Goal: Task Accomplishment & Management: Use online tool/utility

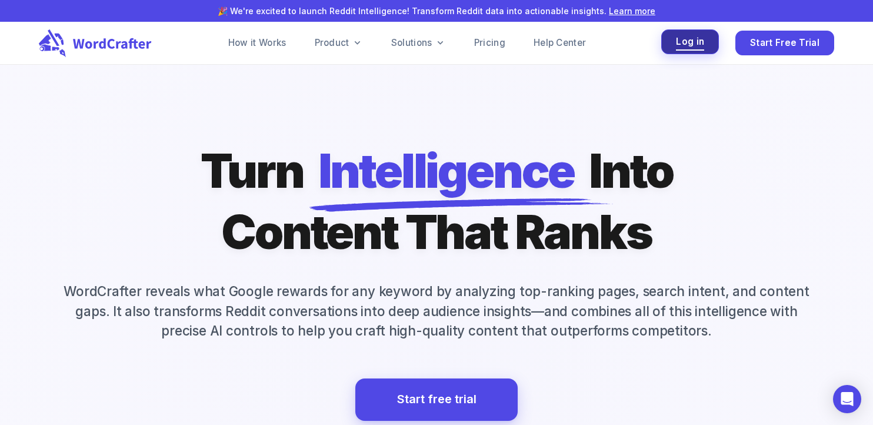
click at [670, 42] on button "Log in" at bounding box center [690, 41] width 58 height 25
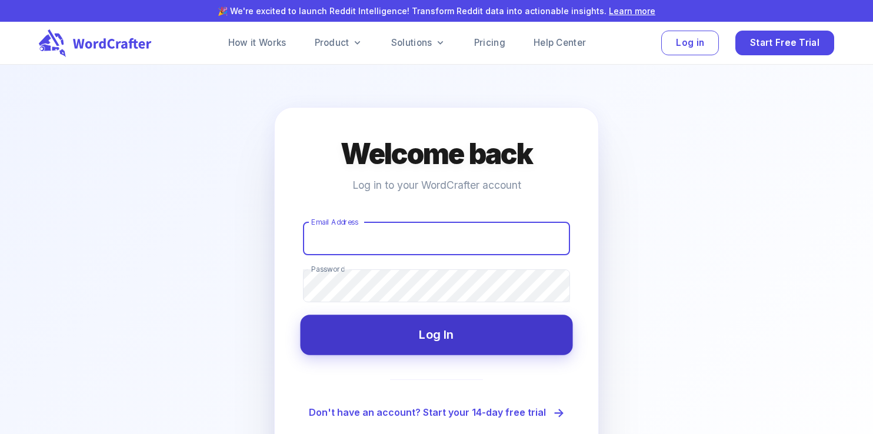
type input "[EMAIL_ADDRESS][DOMAIN_NAME]"
click at [432, 354] on button "Log In" at bounding box center [436, 335] width 272 height 40
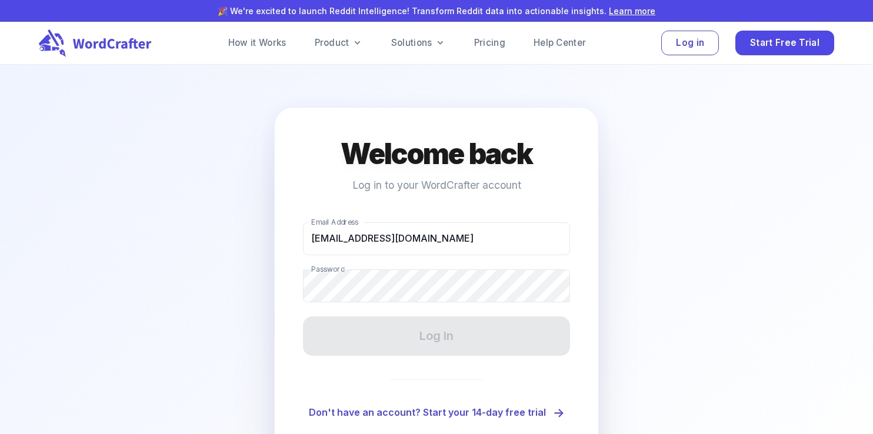
click at [433, 343] on div "Log In" at bounding box center [436, 336] width 267 height 39
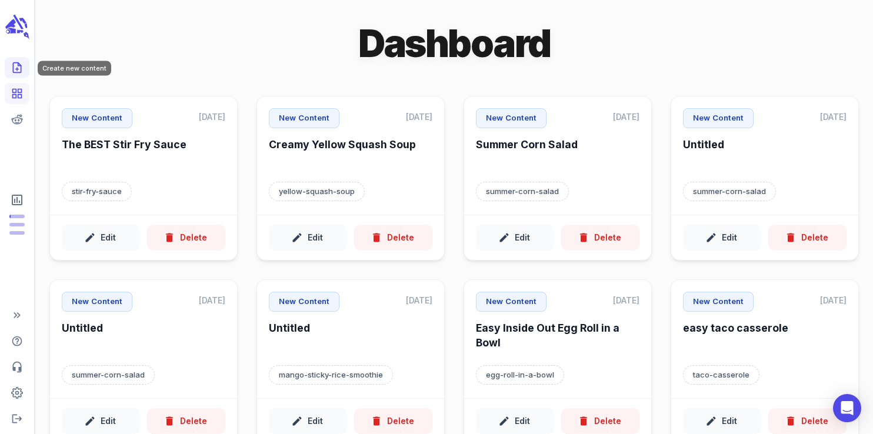
click at [18, 69] on line "Create new content" at bounding box center [17, 69] width 3 height 0
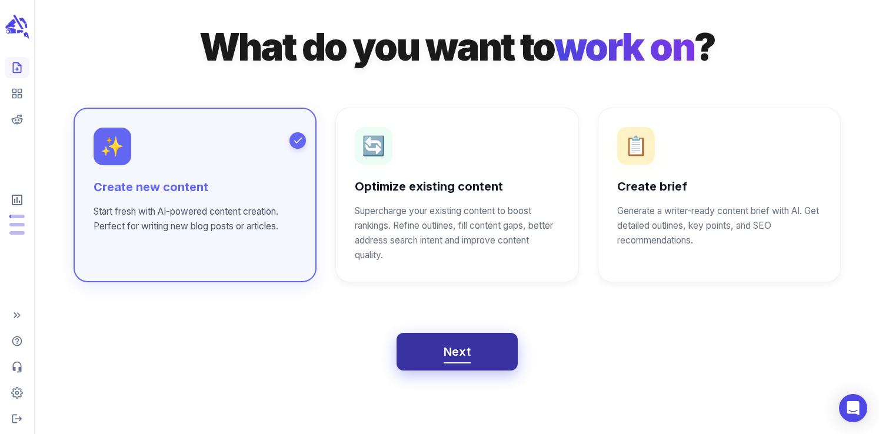
click at [463, 347] on span "Next" at bounding box center [458, 352] width 28 height 21
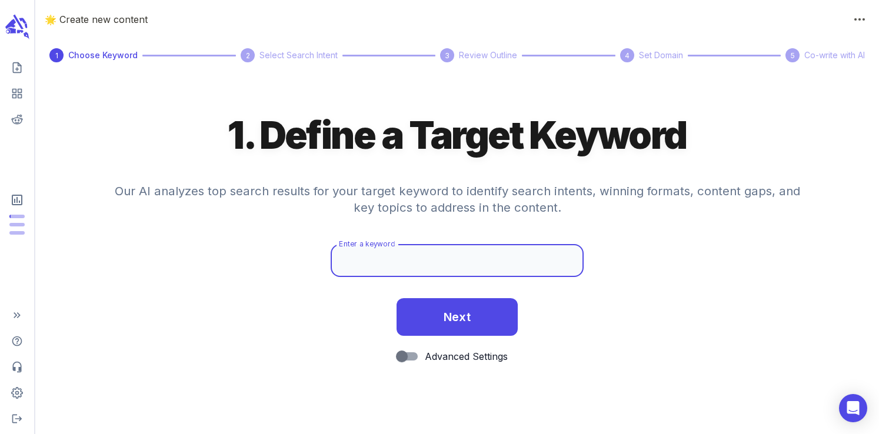
click at [398, 264] on input "Enter a keyword" at bounding box center [457, 260] width 253 height 33
type input "sheet pan gnocchi"
click at [19, 28] on icon "scrollable content" at bounding box center [17, 27] width 26 height 28
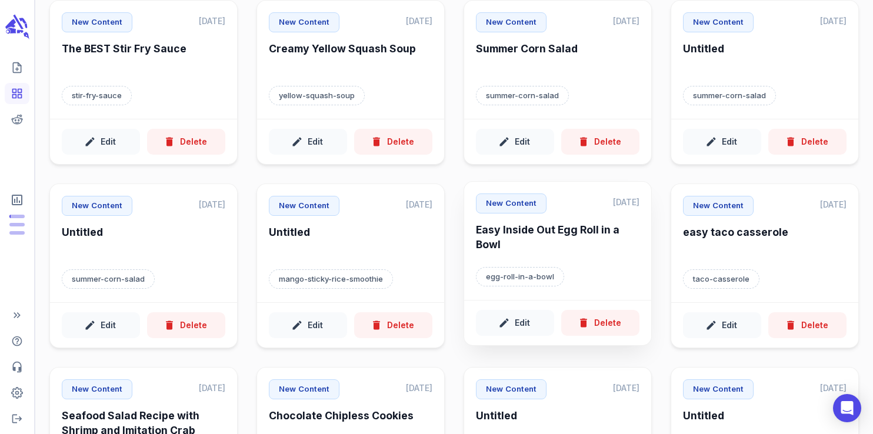
scroll to position [85, 0]
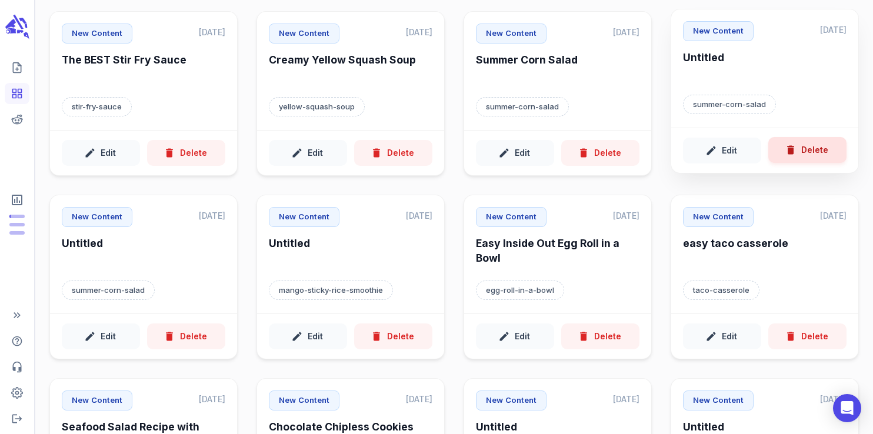
click at [798, 152] on button "Delete" at bounding box center [807, 150] width 78 height 26
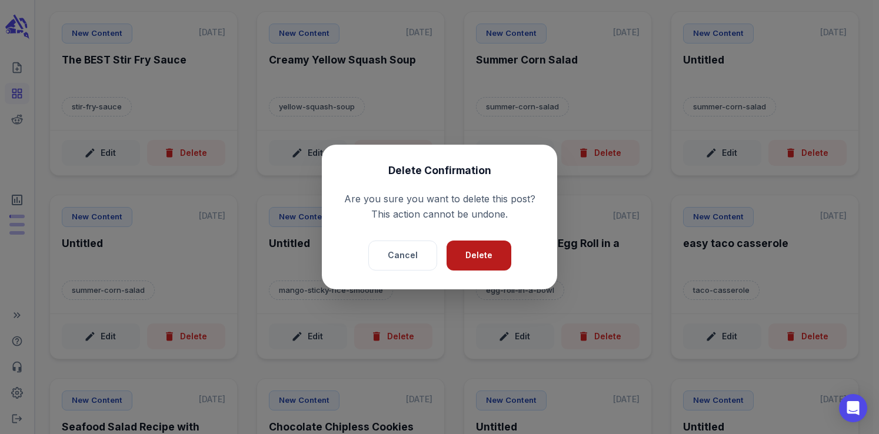
click at [462, 264] on button "Delete" at bounding box center [479, 256] width 65 height 30
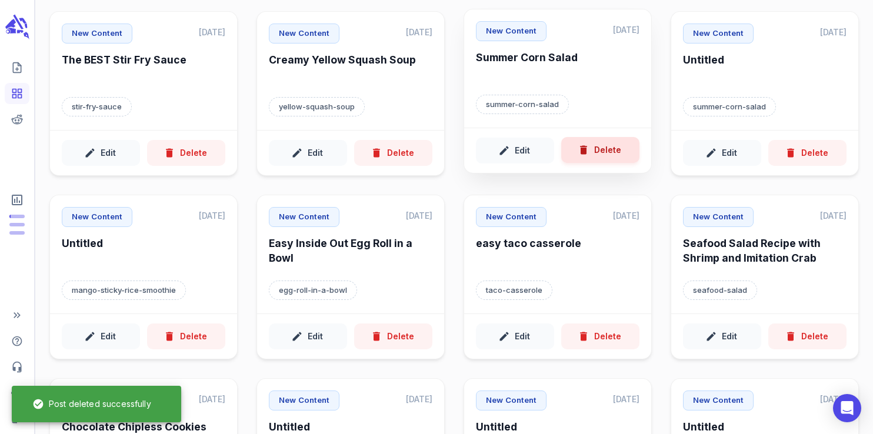
click at [592, 163] on div "Edit Delete" at bounding box center [557, 151] width 187 height 46
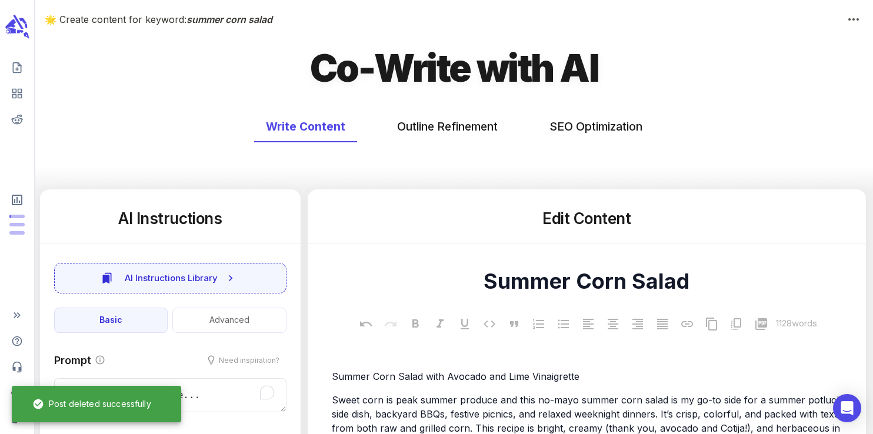
type textarea "x"
type input "250"
type textarea "x"
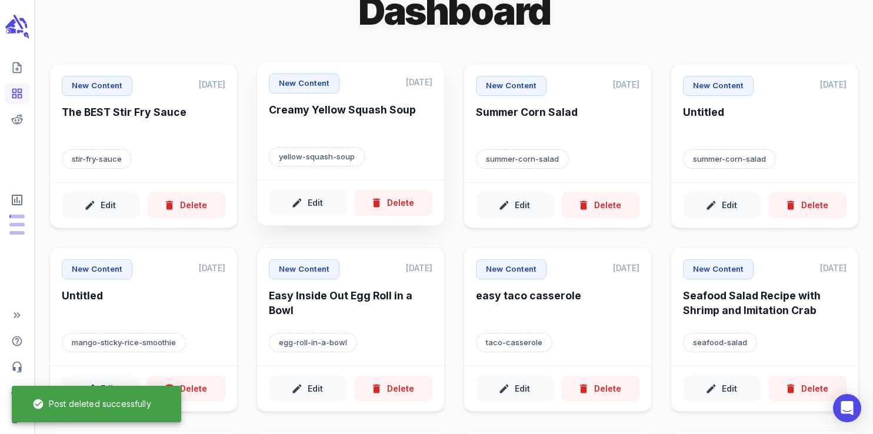
scroll to position [34, 0]
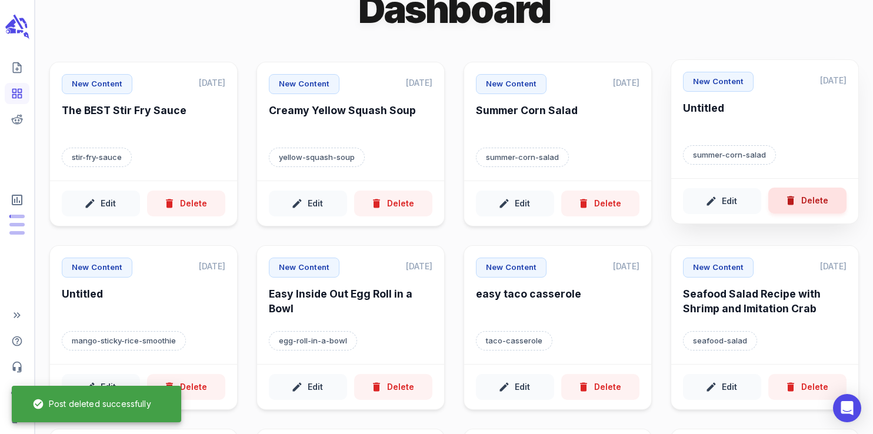
click at [818, 208] on button "Delete" at bounding box center [807, 201] width 78 height 26
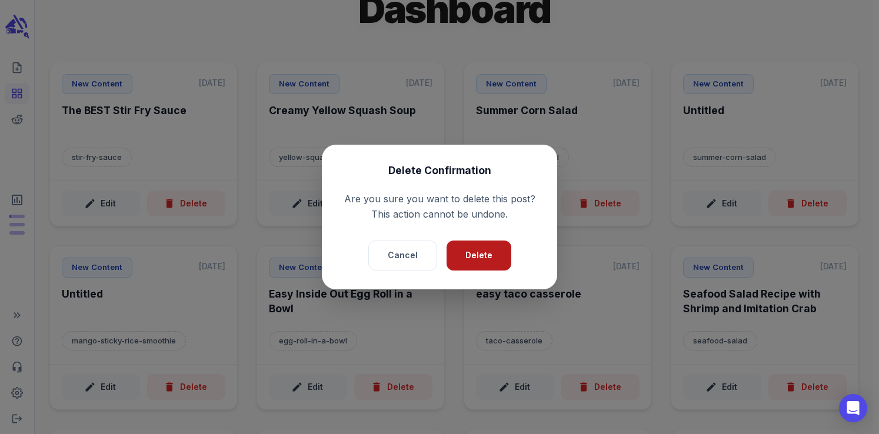
click at [497, 260] on button "Delete" at bounding box center [479, 256] width 65 height 30
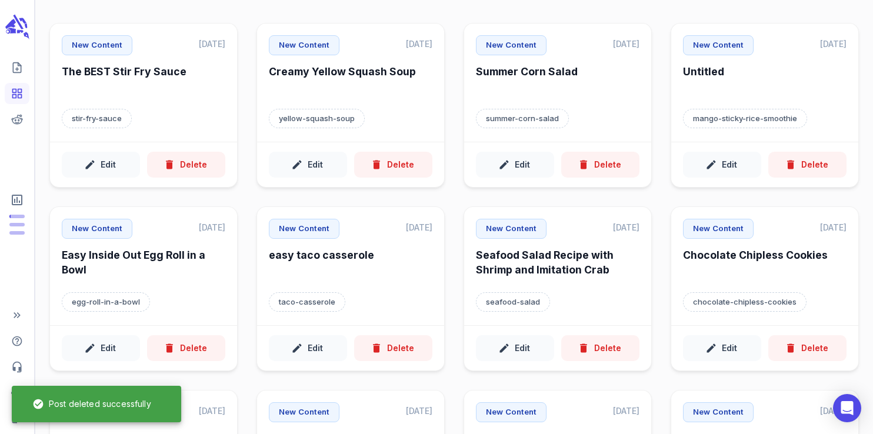
scroll to position [0, 0]
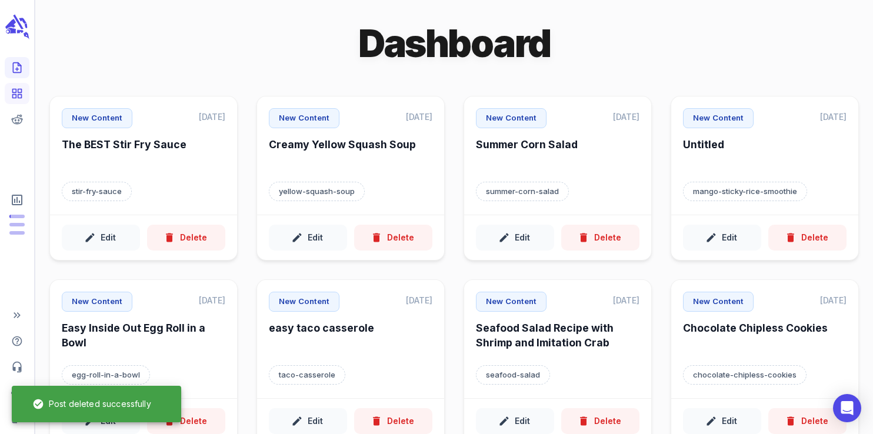
click at [16, 72] on icon "Create new content" at bounding box center [17, 68] width 12 height 12
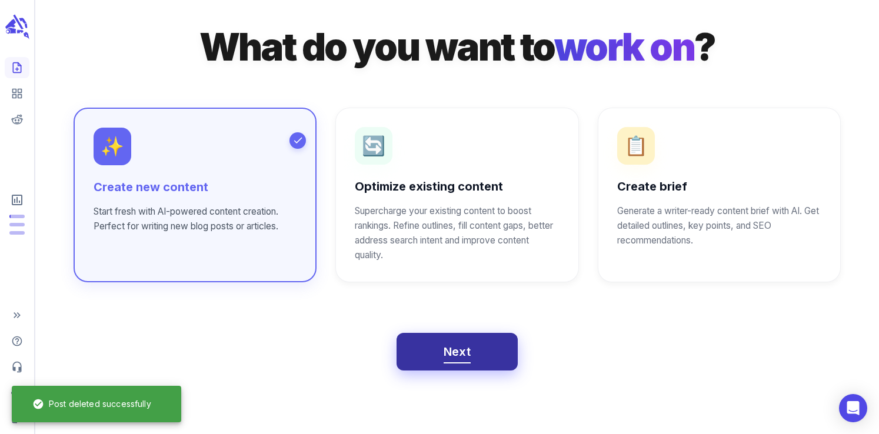
click at [458, 347] on span "Next" at bounding box center [458, 352] width 28 height 21
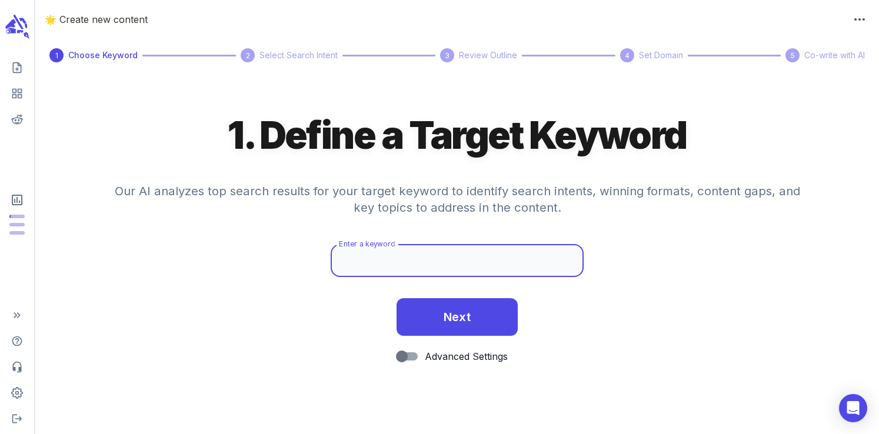
click at [402, 269] on input "Enter a keyword" at bounding box center [457, 260] width 253 height 33
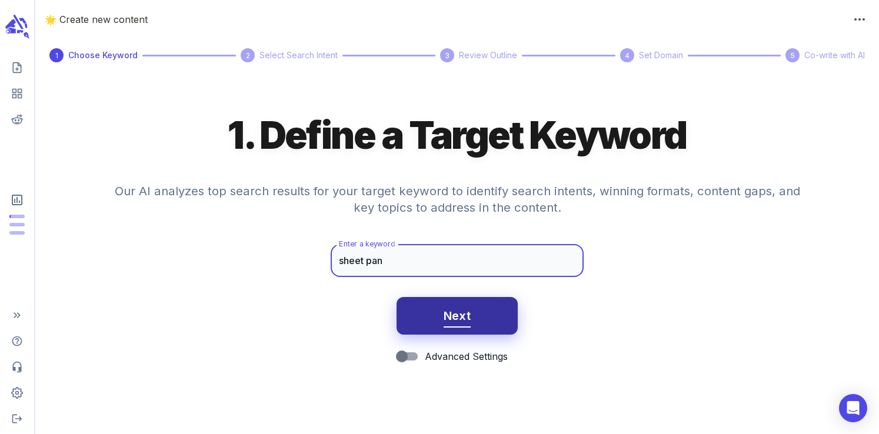
type input "sheet pan gnocchi"
click at [450, 312] on span "Next" at bounding box center [458, 316] width 28 height 21
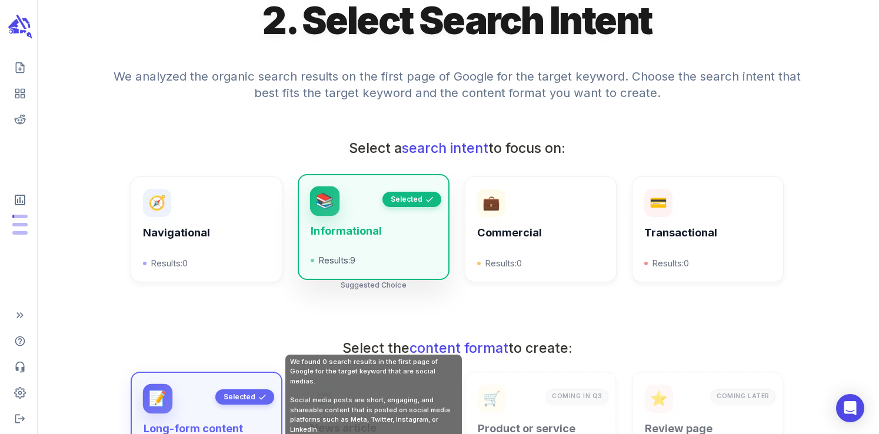
scroll to position [422, 0]
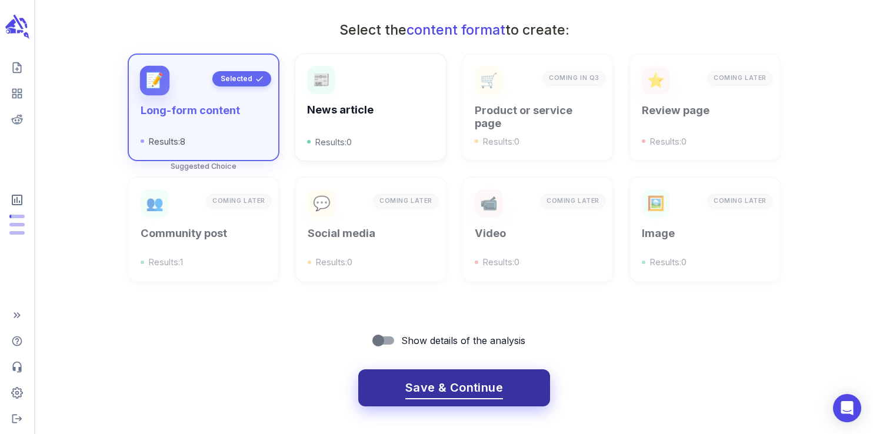
click at [418, 372] on button "Save & Continue" at bounding box center [454, 389] width 192 height 38
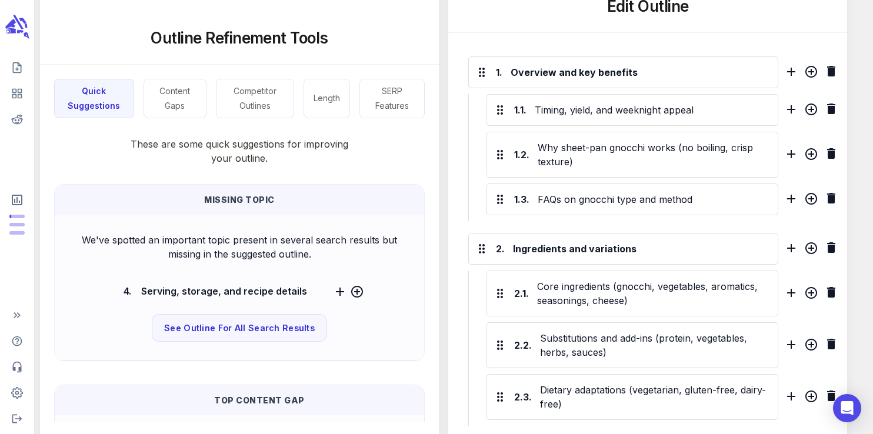
scroll to position [542, 0]
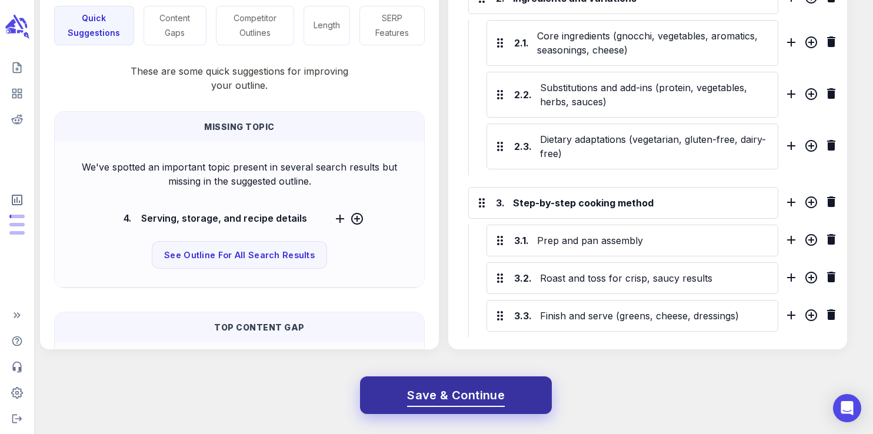
click at [452, 394] on span "Save & Continue" at bounding box center [456, 395] width 98 height 21
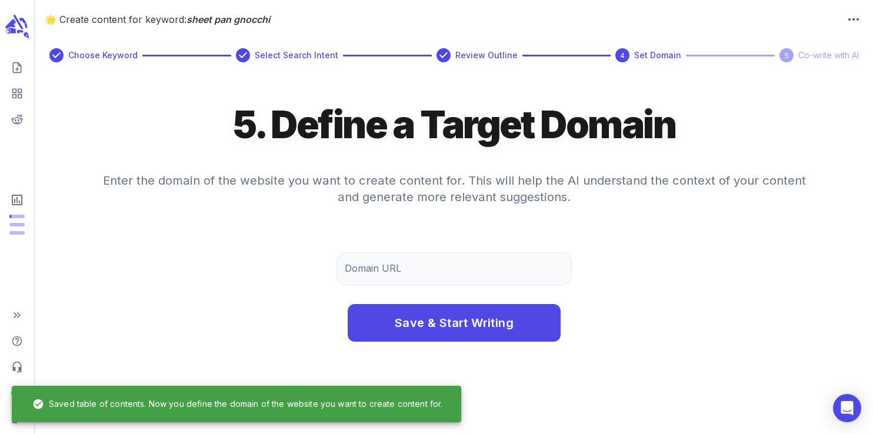
scroll to position [0, 0]
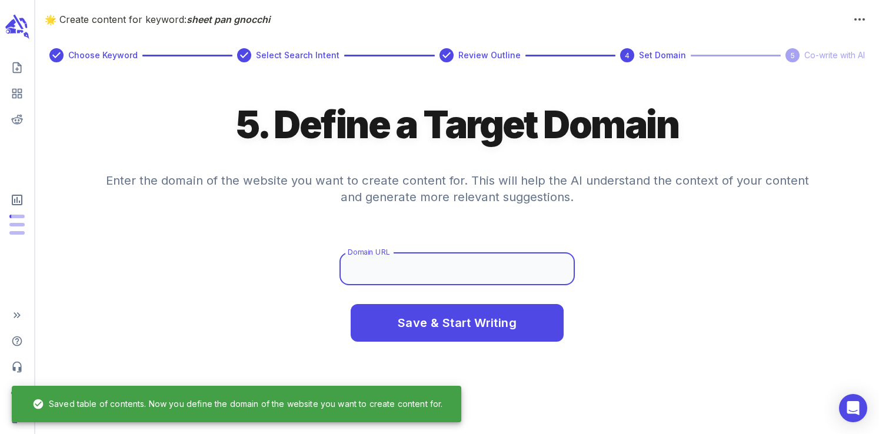
click at [428, 277] on input "Domain URL" at bounding box center [456, 268] width 235 height 33
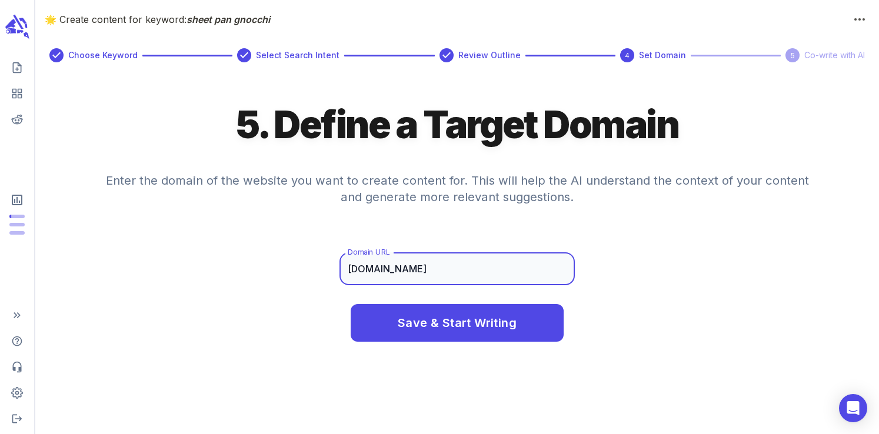
type input "[DOMAIN_NAME]"
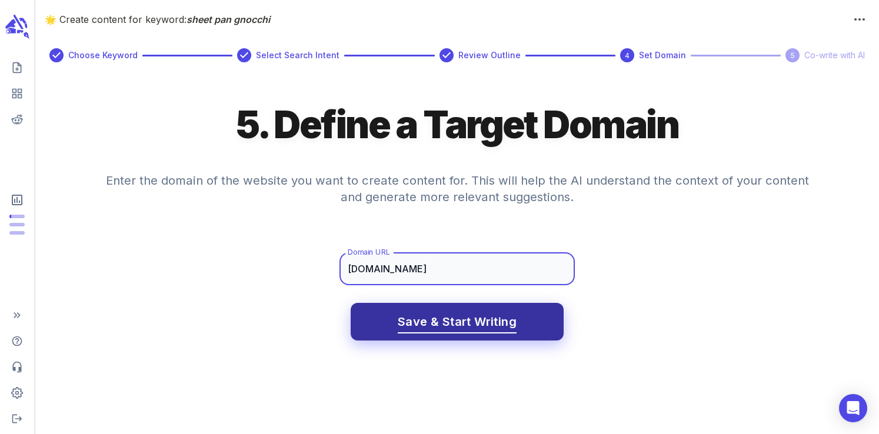
click at [458, 317] on span "Save & Start Writing" at bounding box center [457, 322] width 119 height 21
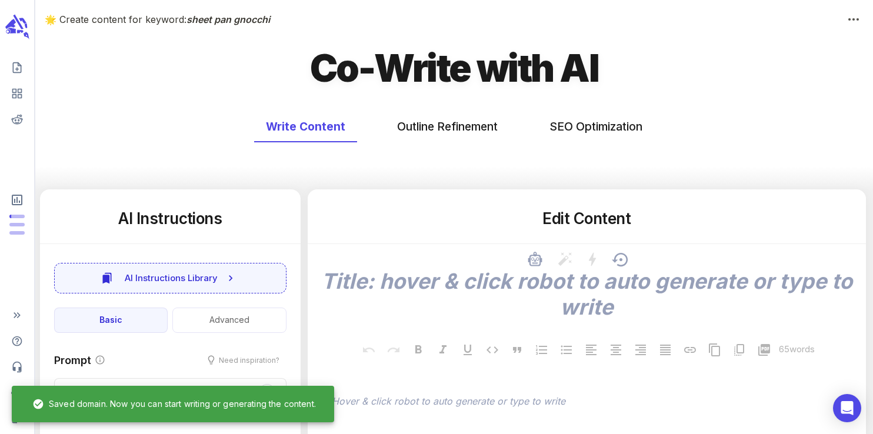
type textarea "x"
type input "52"
type textarea "x"
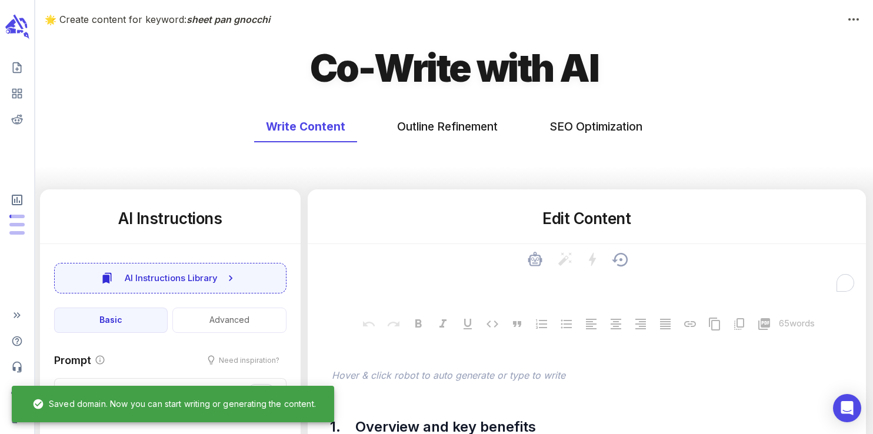
click at [521, 277] on textarea "To enrich screen reader interactions, please activate Accessibility in Grammarl…" at bounding box center [587, 281] width 540 height 26
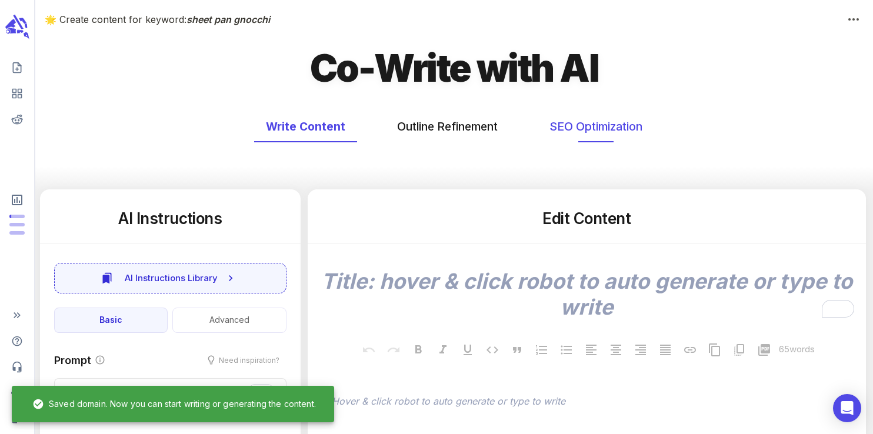
click at [557, 133] on button "SEO Optimization" at bounding box center [596, 126] width 116 height 31
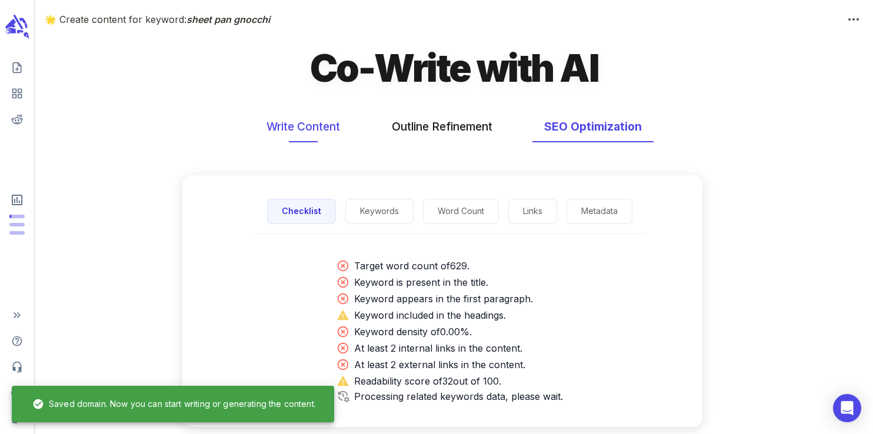
click at [334, 130] on button "Write Content" at bounding box center [303, 126] width 97 height 31
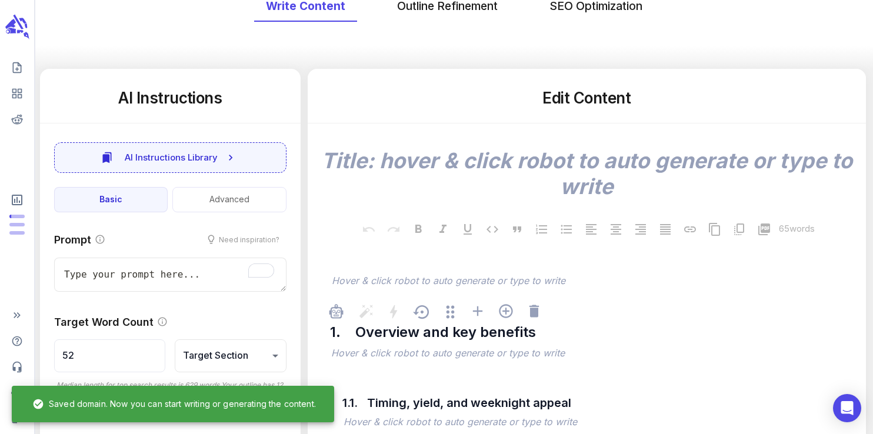
scroll to position [141, 0]
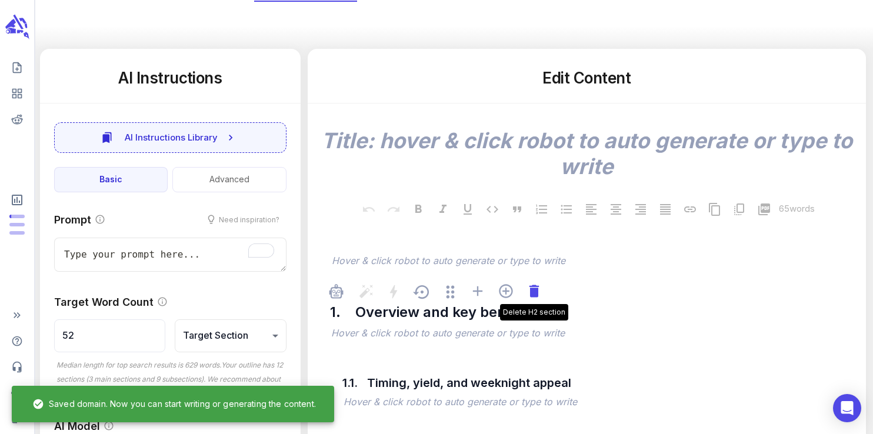
click at [537, 295] on icon at bounding box center [533, 291] width 9 height 12
type textarea "x"
type input "79"
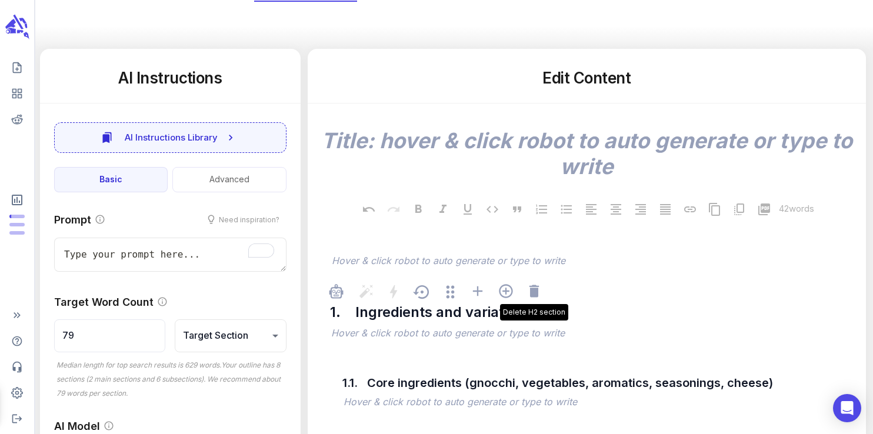
click at [537, 295] on icon at bounding box center [533, 291] width 9 height 12
type textarea "x"
type input "157"
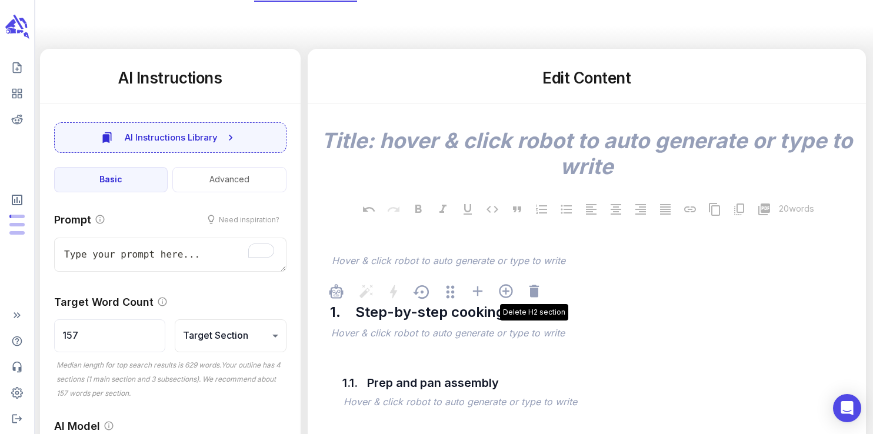
click at [537, 295] on icon at bounding box center [533, 291] width 9 height 12
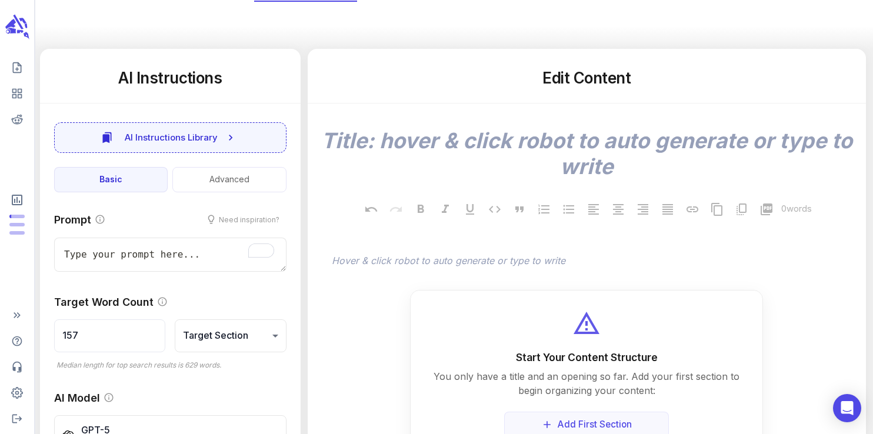
click at [525, 269] on div "﻿" at bounding box center [592, 262] width 527 height 16
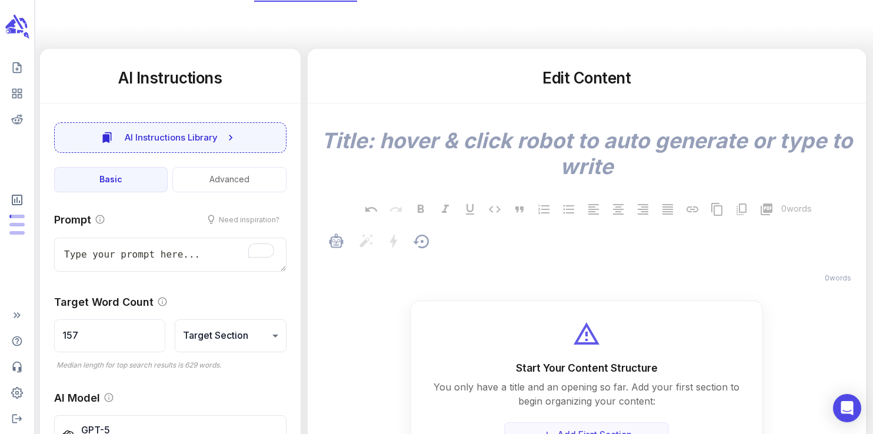
click at [522, 267] on p "﻿" at bounding box center [593, 262] width 522 height 14
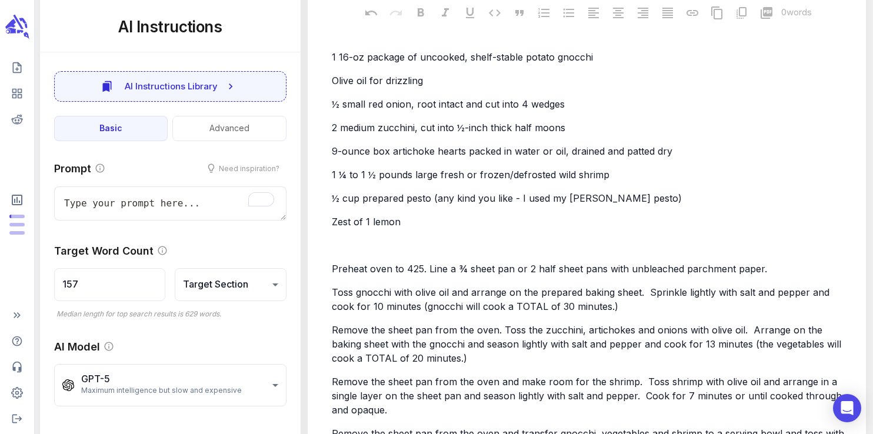
type textarea "x"
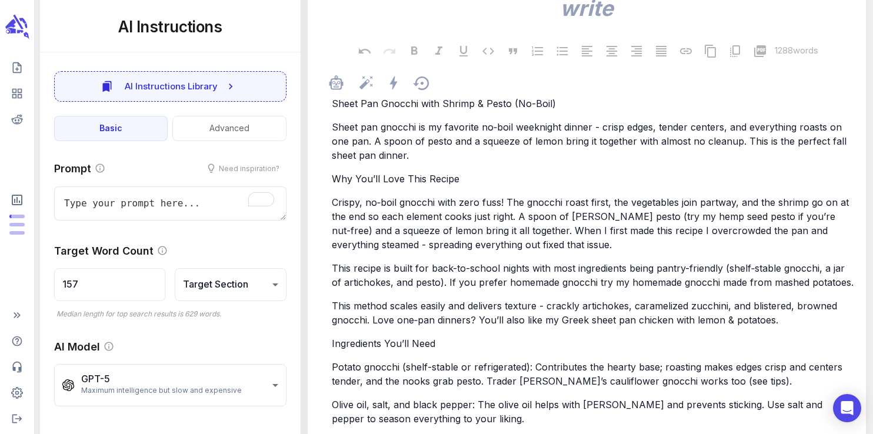
scroll to position [0, 0]
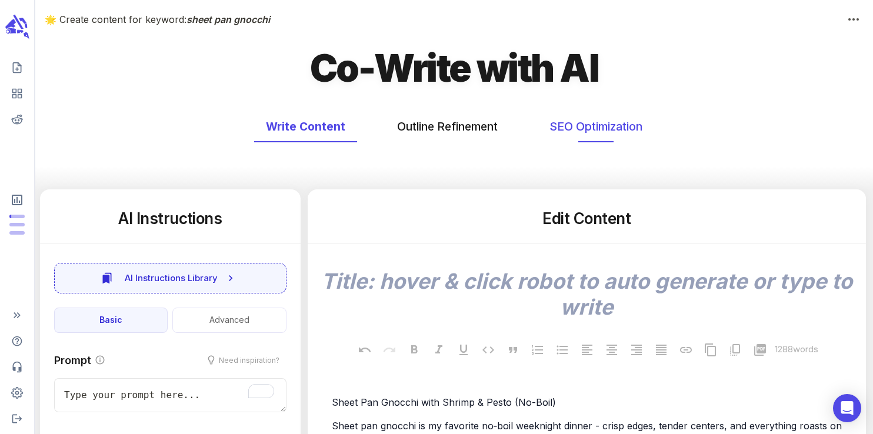
click at [561, 121] on button "SEO Optimization" at bounding box center [596, 126] width 116 height 31
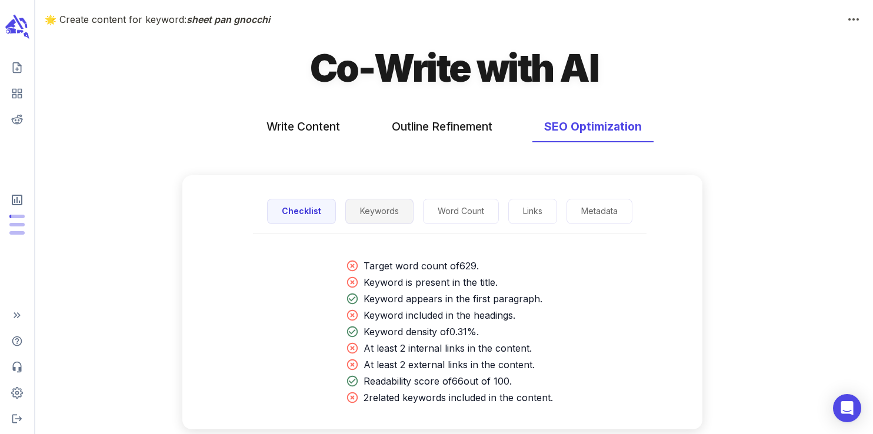
click at [385, 219] on button "Keywords" at bounding box center [379, 211] width 68 height 25
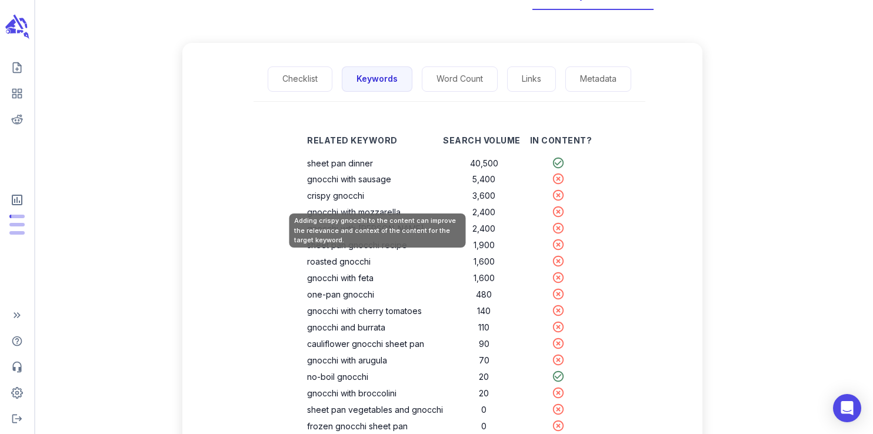
scroll to position [139, 0]
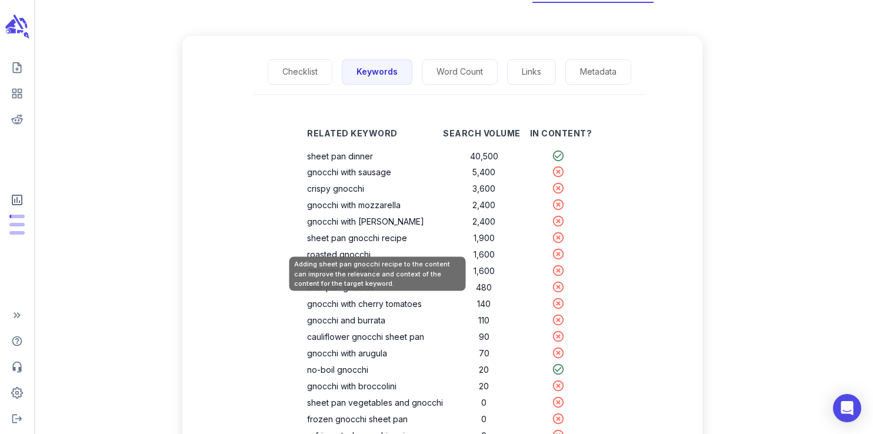
click at [372, 241] on th "sheet pan gnocchi recipe" at bounding box center [375, 238] width 136 height 16
copy th "sheet pan gnocchi recipe"
